Goal: Information Seeking & Learning: Learn about a topic

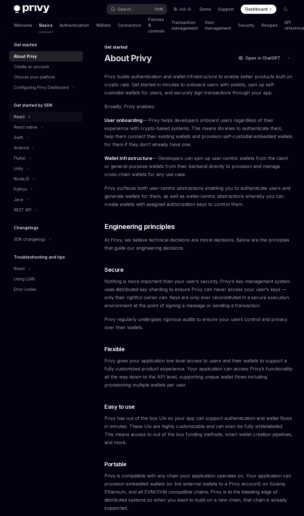
click at [32, 116] on div "React" at bounding box center [46, 117] width 74 height 10
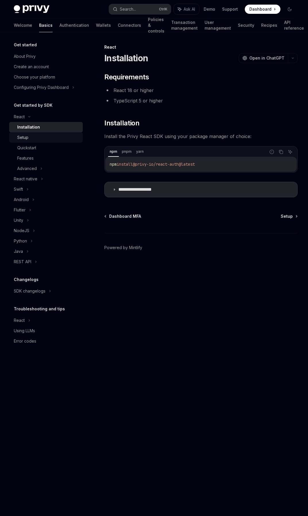
click at [30, 139] on div "Setup" at bounding box center [48, 137] width 62 height 7
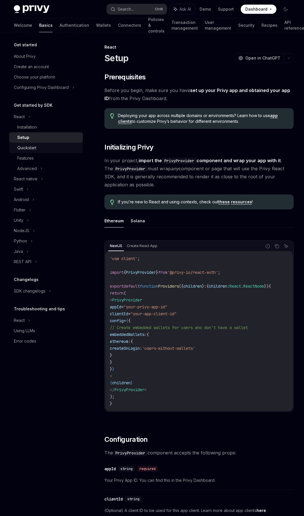
click at [27, 151] on link "Quickstart" at bounding box center [46, 148] width 74 height 10
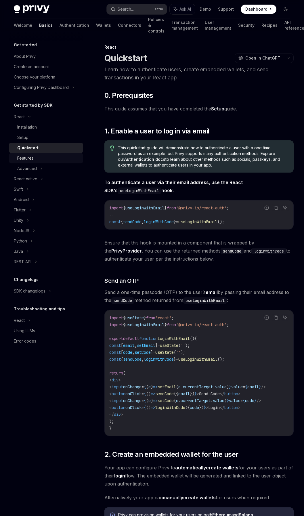
click at [28, 160] on div "Features" at bounding box center [25, 158] width 16 height 7
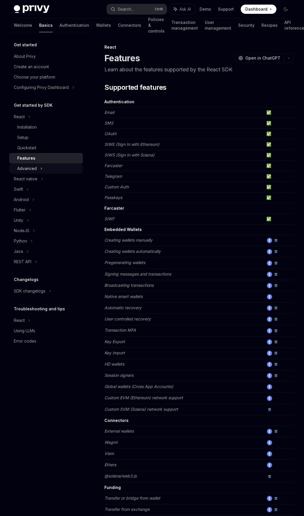
click at [31, 168] on div "Advanced" at bounding box center [27, 168] width 20 height 7
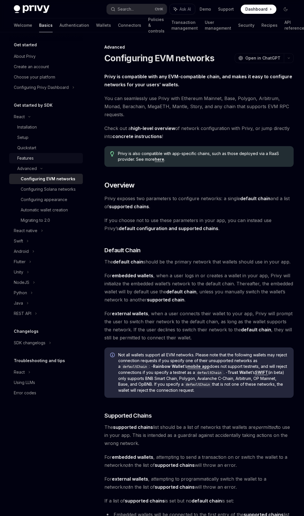
click at [29, 157] on div "Features" at bounding box center [25, 158] width 16 height 7
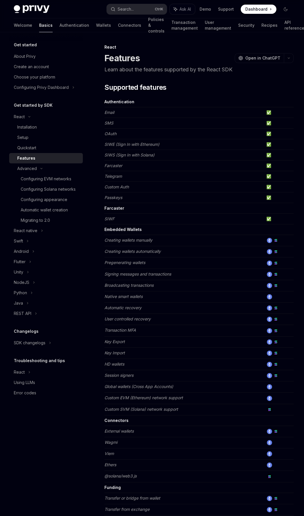
click at [141, 230] on strong "Embedded Wallets" at bounding box center [122, 229] width 37 height 5
click at [128, 230] on strong "Embedded Wallets" at bounding box center [122, 229] width 37 height 5
click at [142, 246] on td "Creating wallets automatically" at bounding box center [184, 251] width 160 height 11
drag, startPoint x: 142, startPoint y: 246, endPoint x: 137, endPoint y: 241, distance: 7.4
click at [137, 241] on em "Creating wallets manually" at bounding box center [128, 239] width 48 height 5
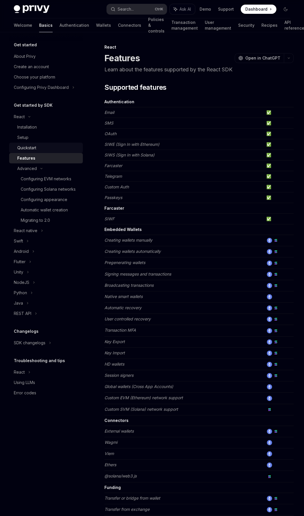
click at [24, 150] on div "Quickstart" at bounding box center [26, 147] width 19 height 7
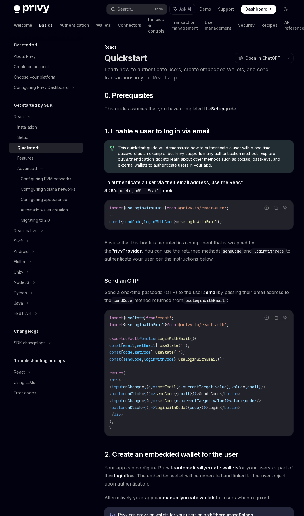
scroll to position [192, 0]
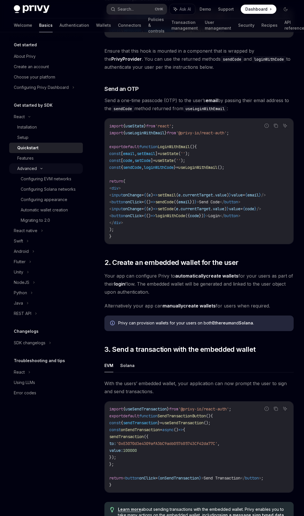
click at [24, 169] on div "Advanced" at bounding box center [27, 168] width 20 height 7
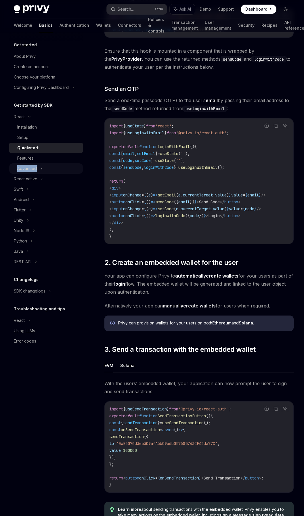
click at [24, 169] on div "Advanced" at bounding box center [27, 168] width 20 height 7
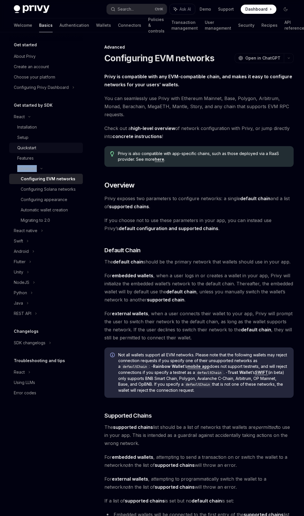
drag, startPoint x: 24, startPoint y: 169, endPoint x: 18, endPoint y: 148, distance: 22.0
click at [18, 148] on div "Quickstart" at bounding box center [26, 147] width 19 height 7
type textarea "*"
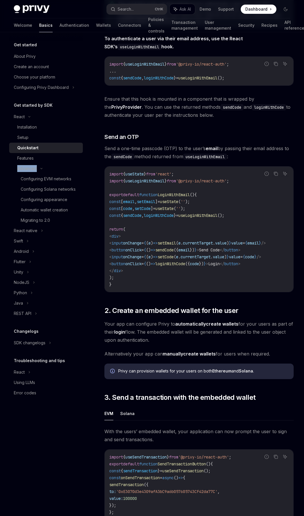
scroll to position [239, 0]
